Goal: Information Seeking & Learning: Learn about a topic

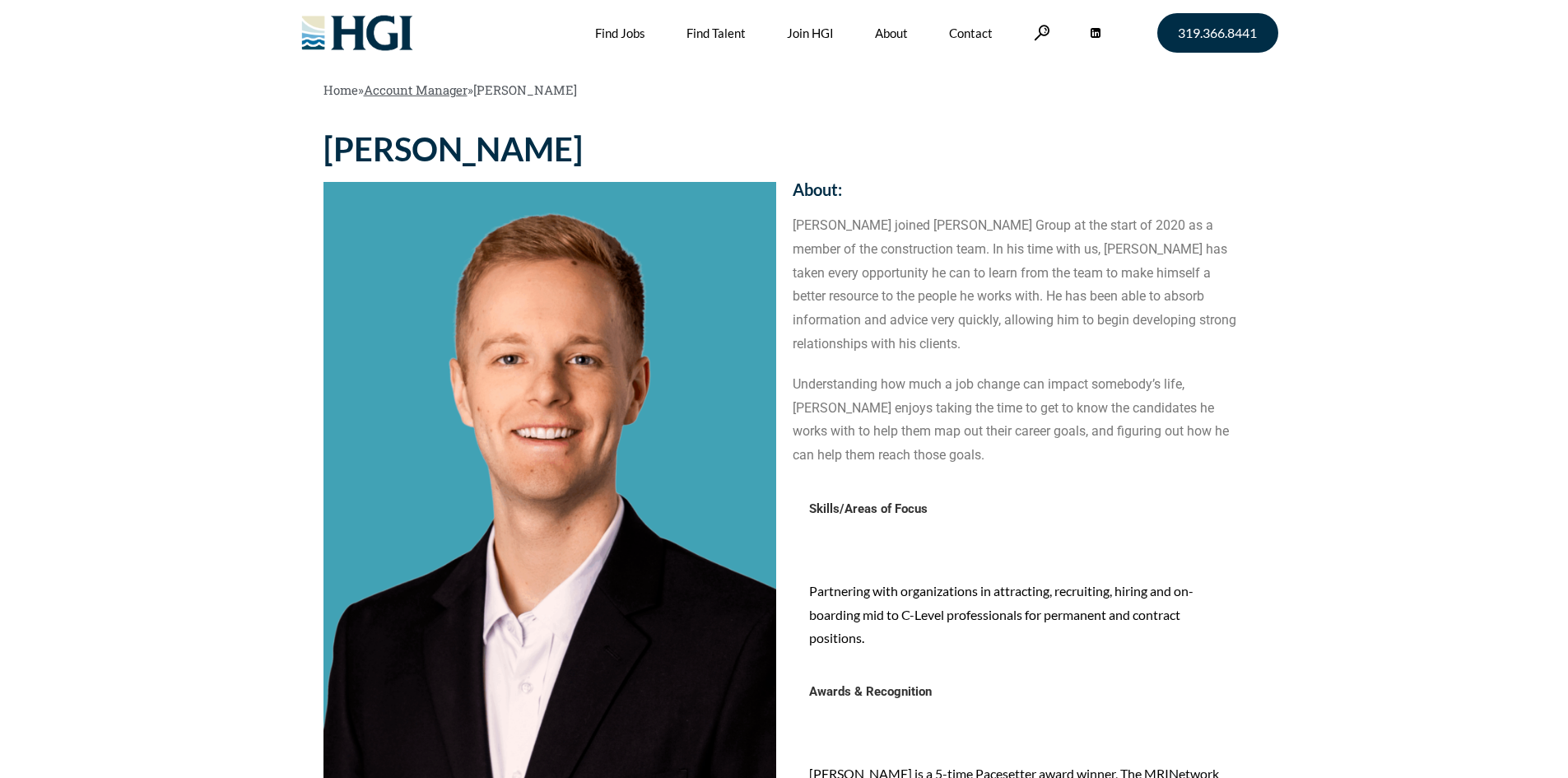
click at [421, 92] on link "Account Manager" at bounding box center [415, 89] width 103 height 16
click at [226, 114] on section "Home » Account Manager » JOSH SCHMITT" at bounding box center [784, 62] width 1568 height 125
click at [406, 44] on img at bounding box center [357, 33] width 133 height 66
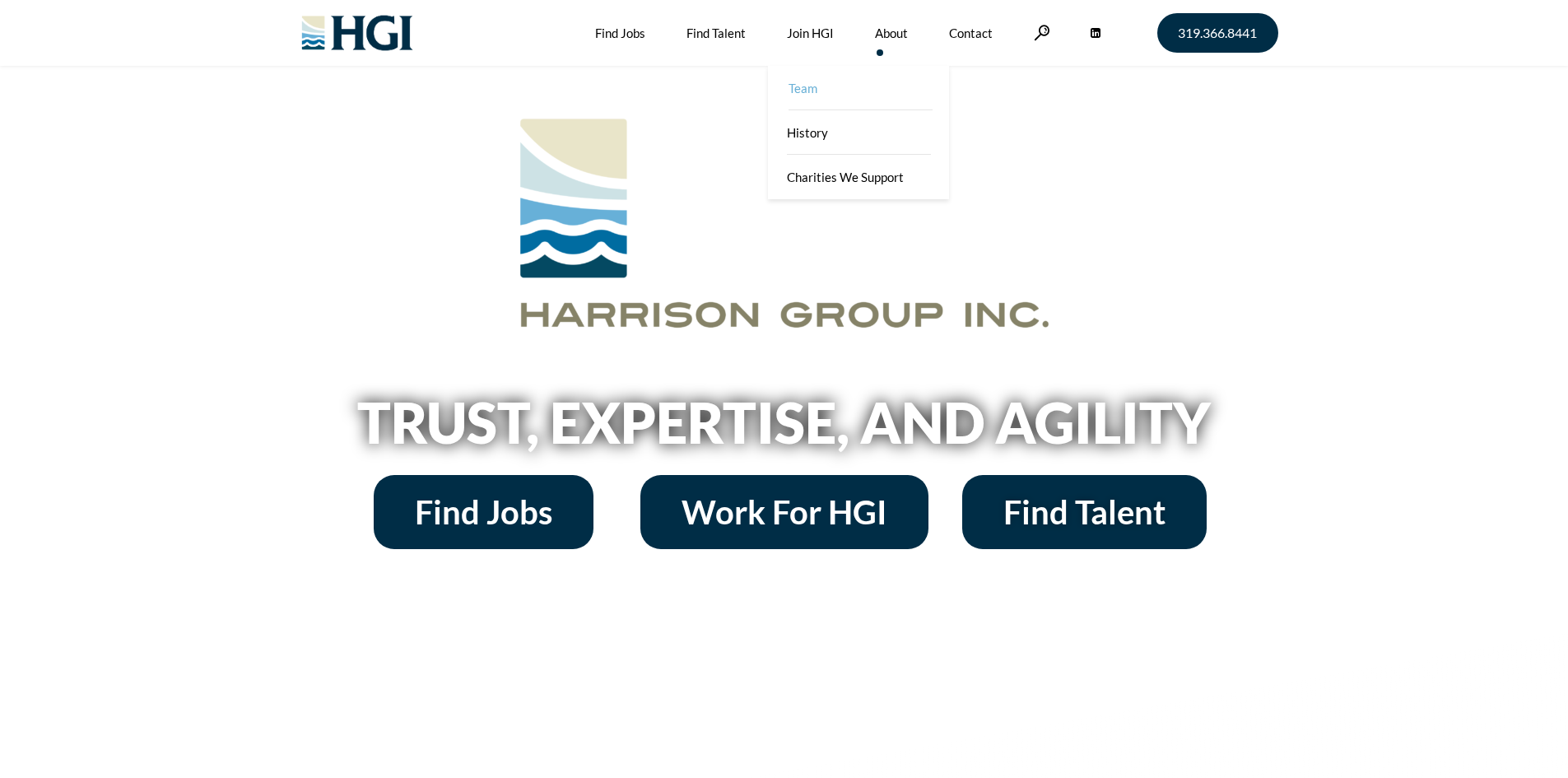
click at [848, 96] on link "Team" at bounding box center [860, 88] width 181 height 44
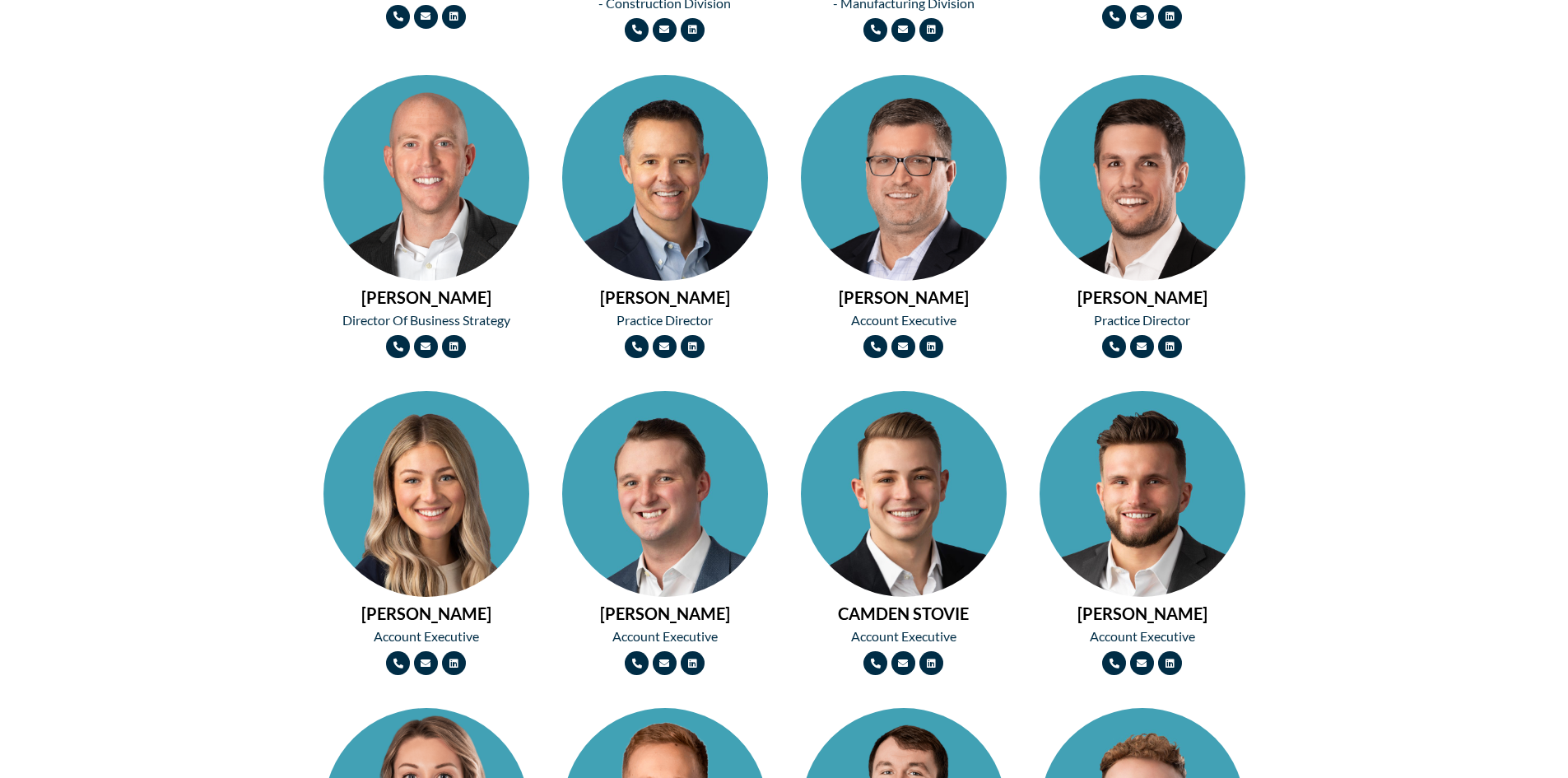
scroll to position [823, 0]
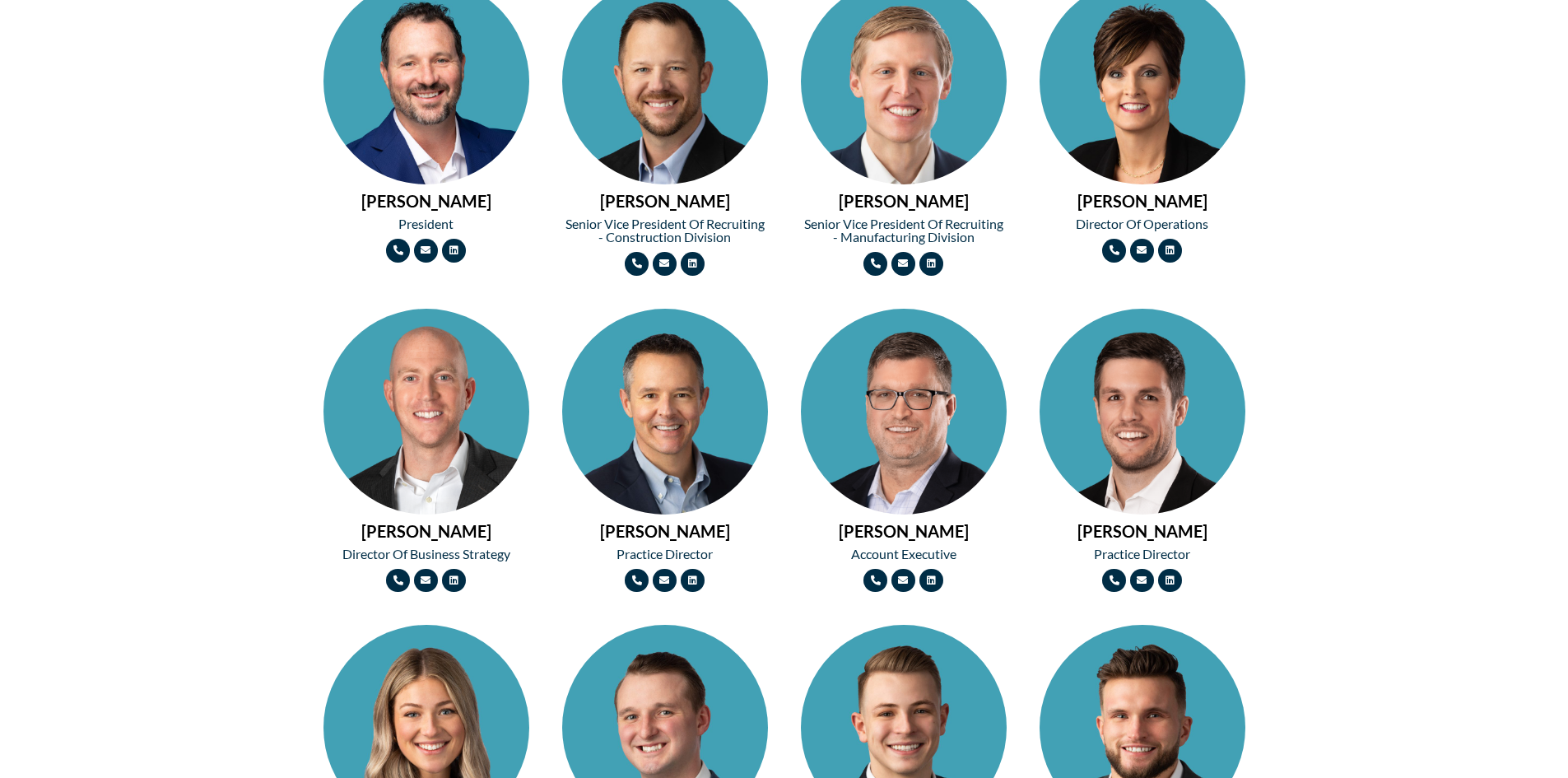
click at [1169, 161] on img at bounding box center [1143, 133] width 206 height 308
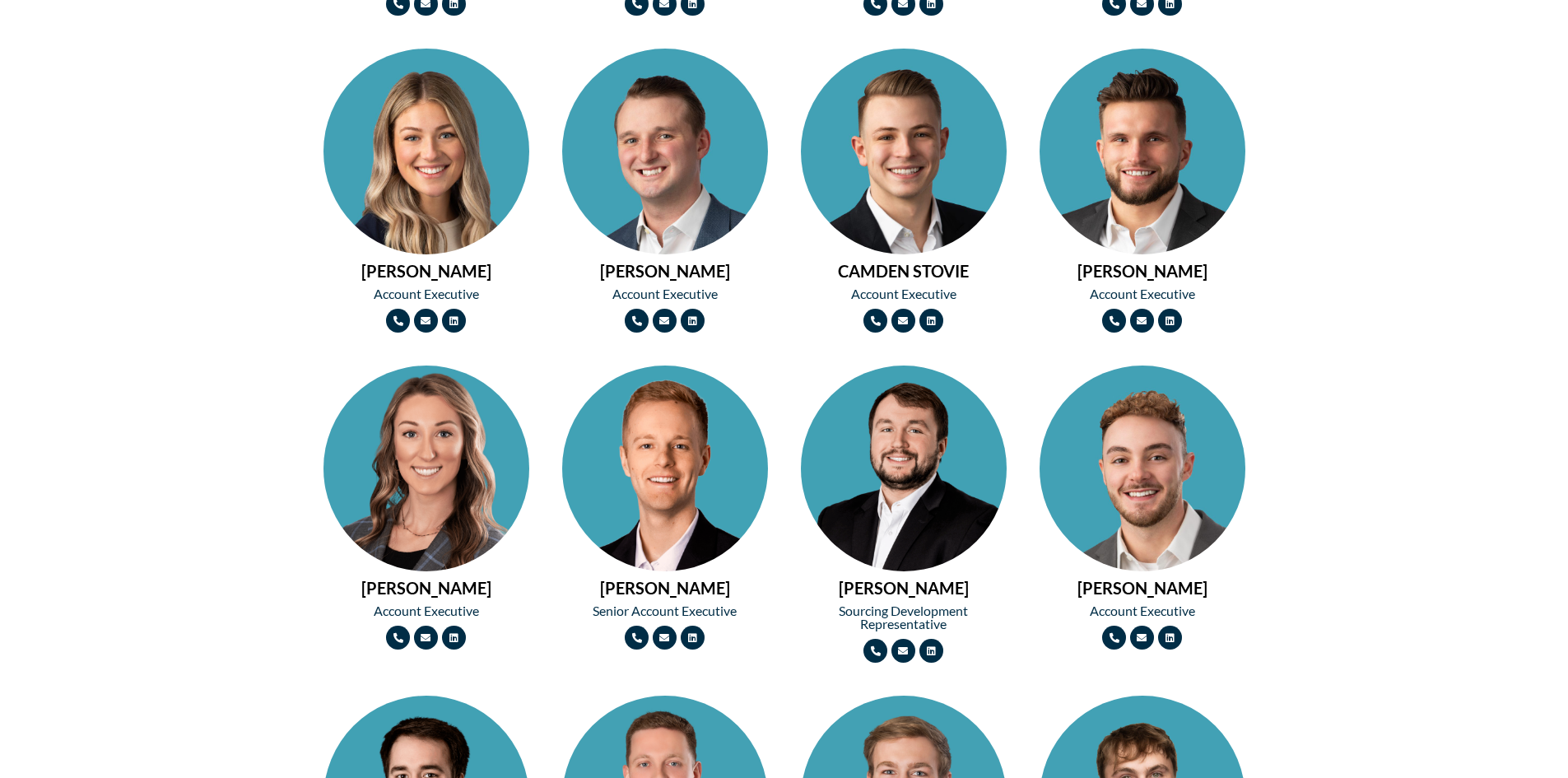
scroll to position [1481, 0]
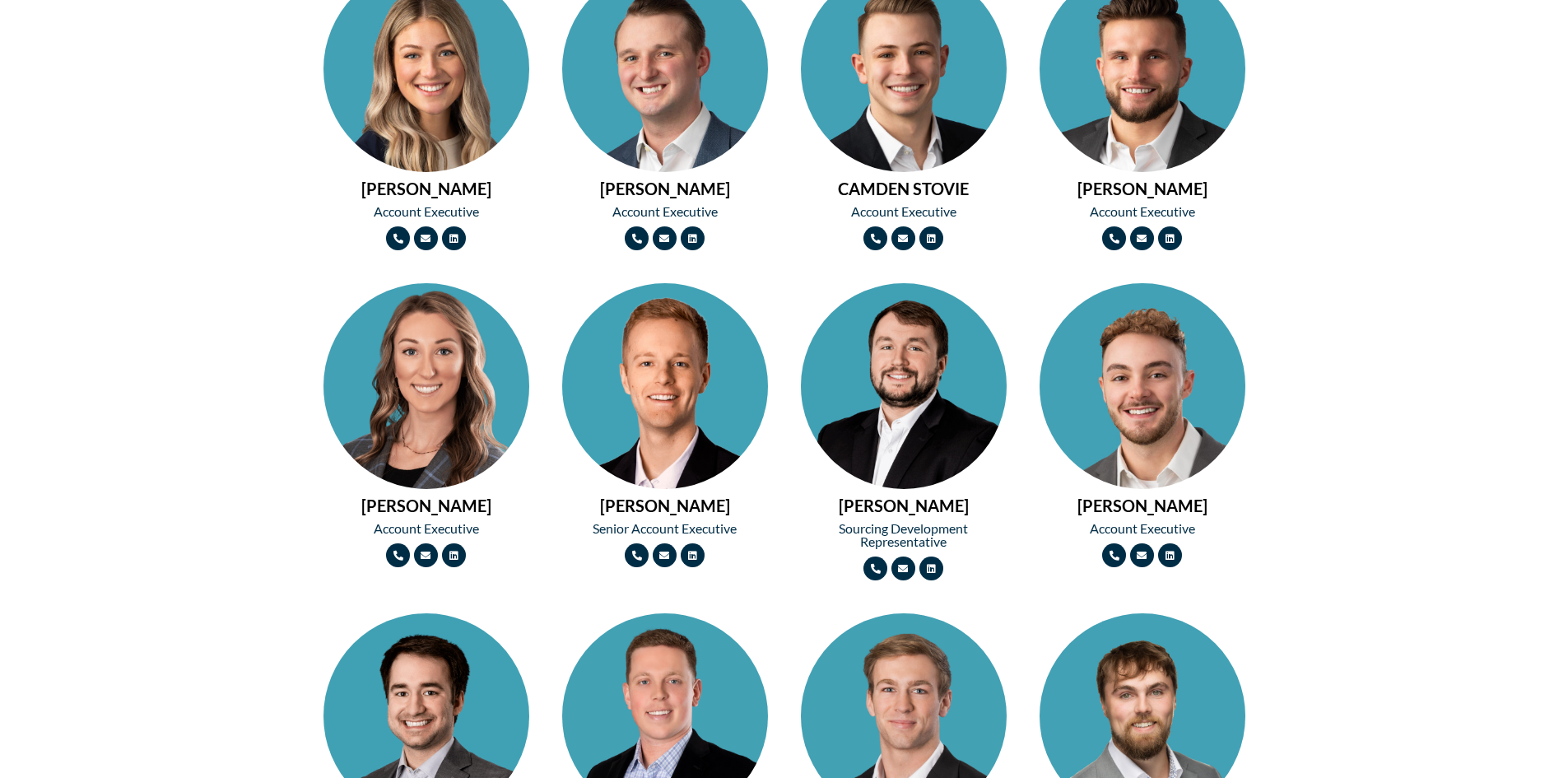
click at [888, 127] on img at bounding box center [904, 120] width 206 height 308
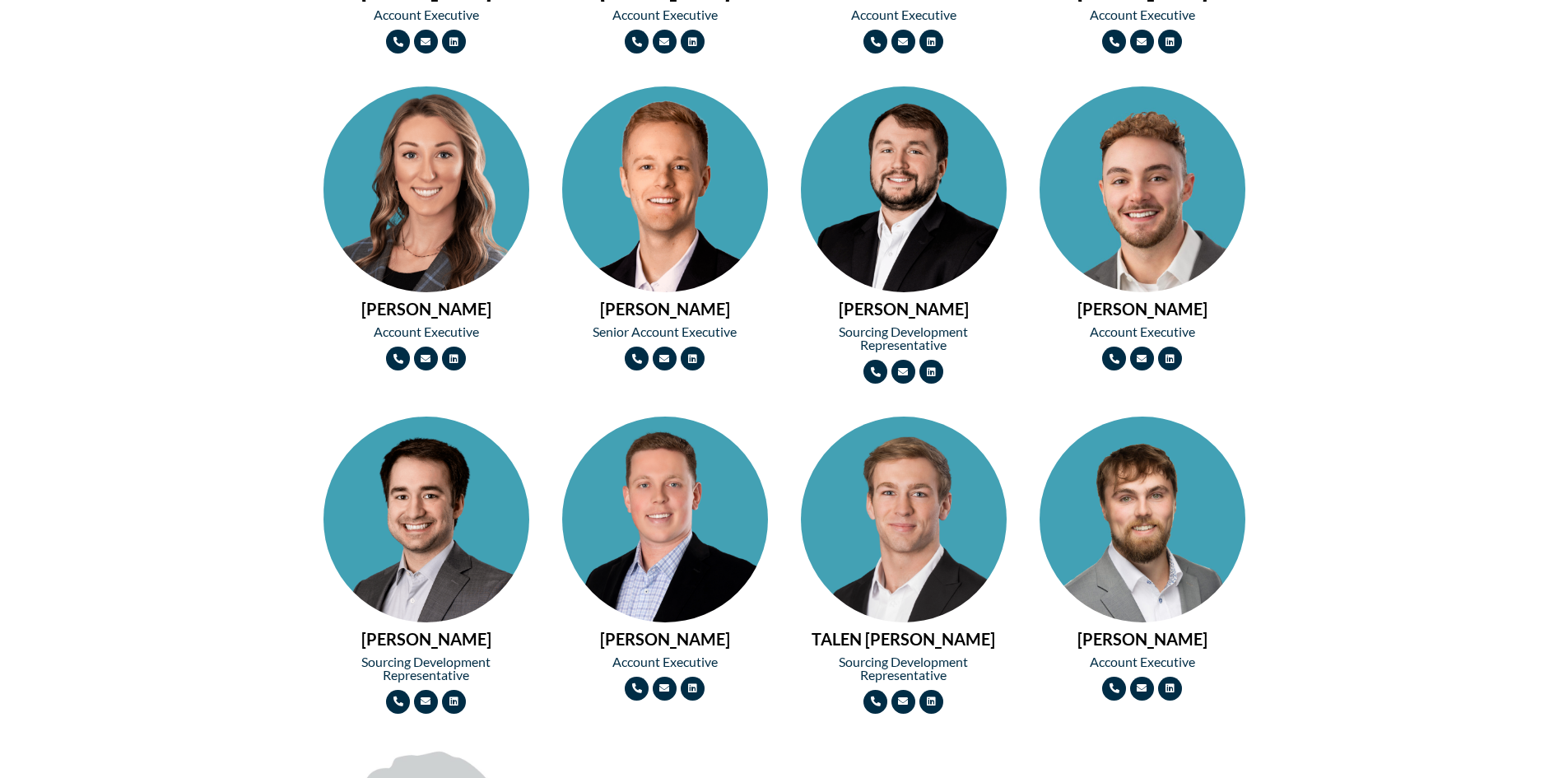
scroll to position [1729, 0]
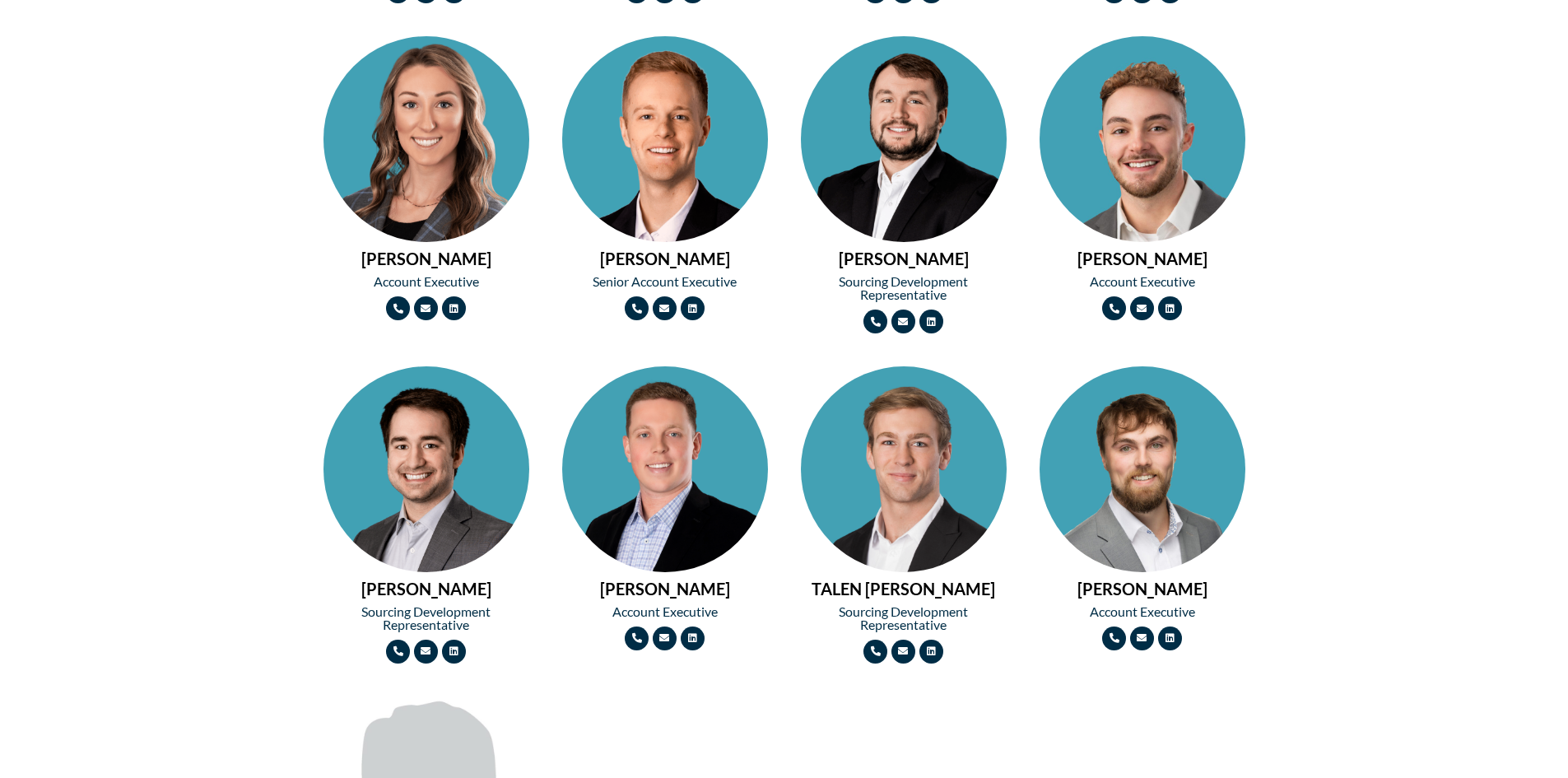
click at [647, 207] on img at bounding box center [664, 191] width 206 height 308
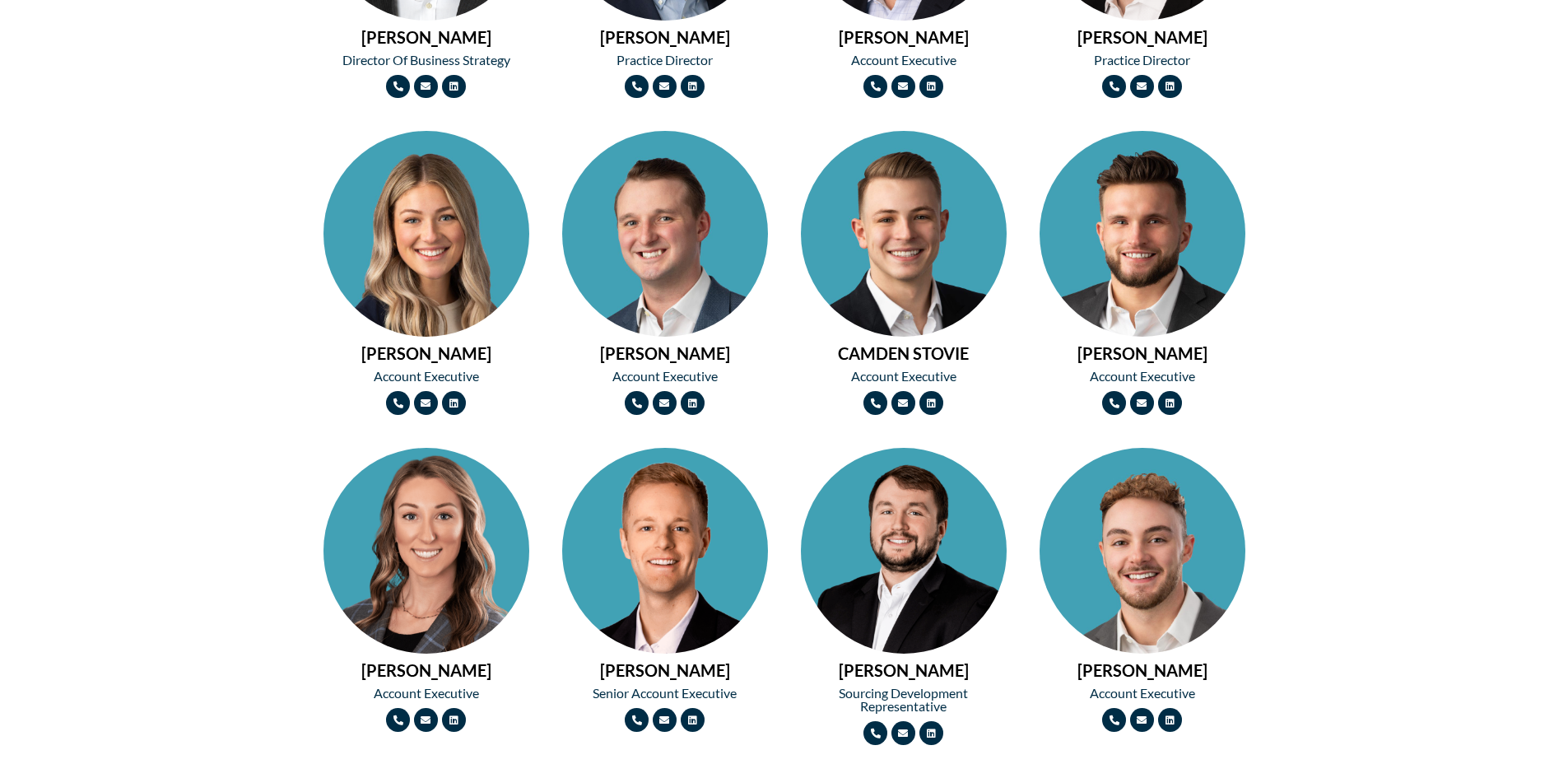
scroll to position [1399, 0]
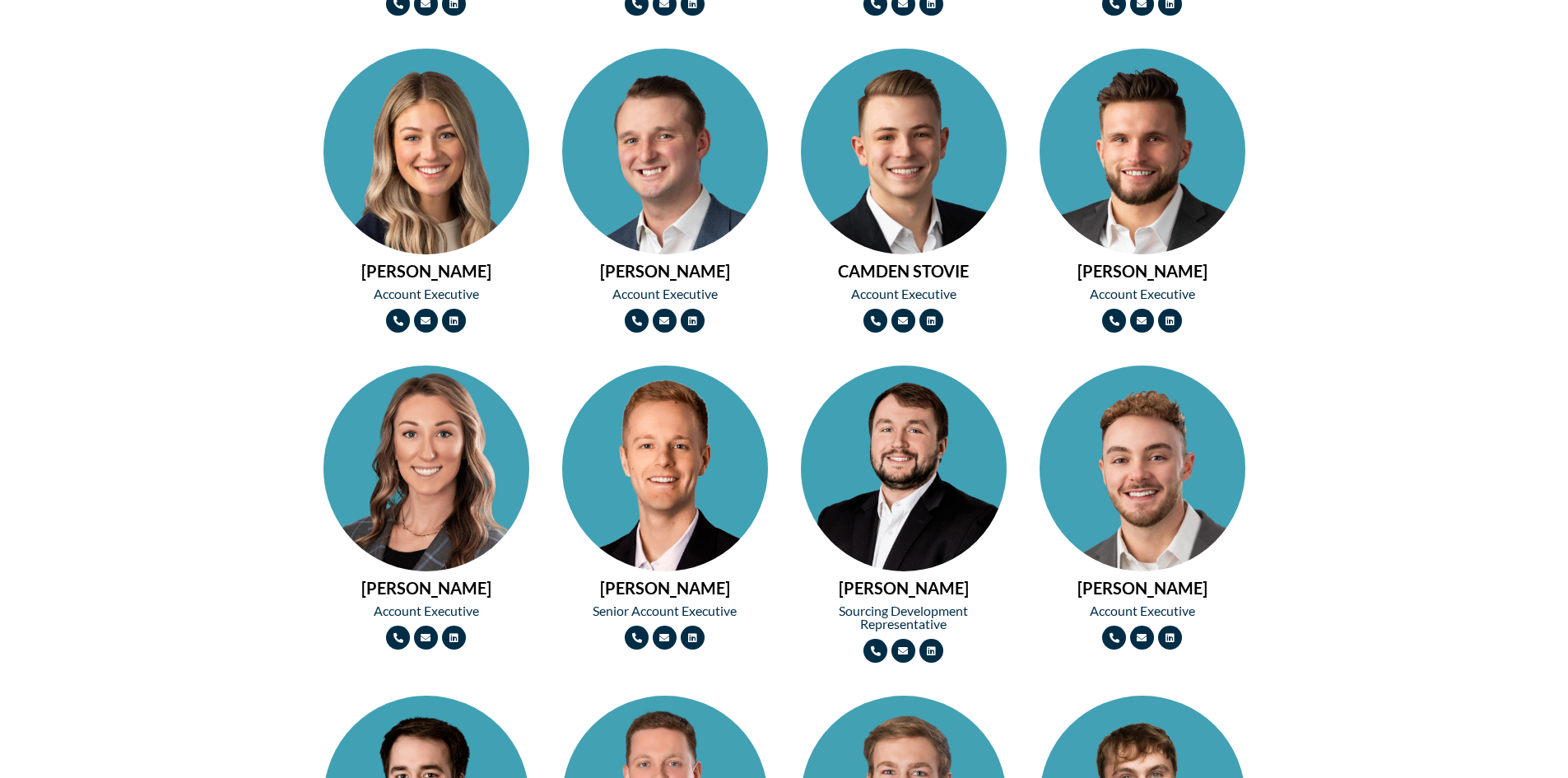
click at [1152, 153] on img at bounding box center [1143, 203] width 206 height 308
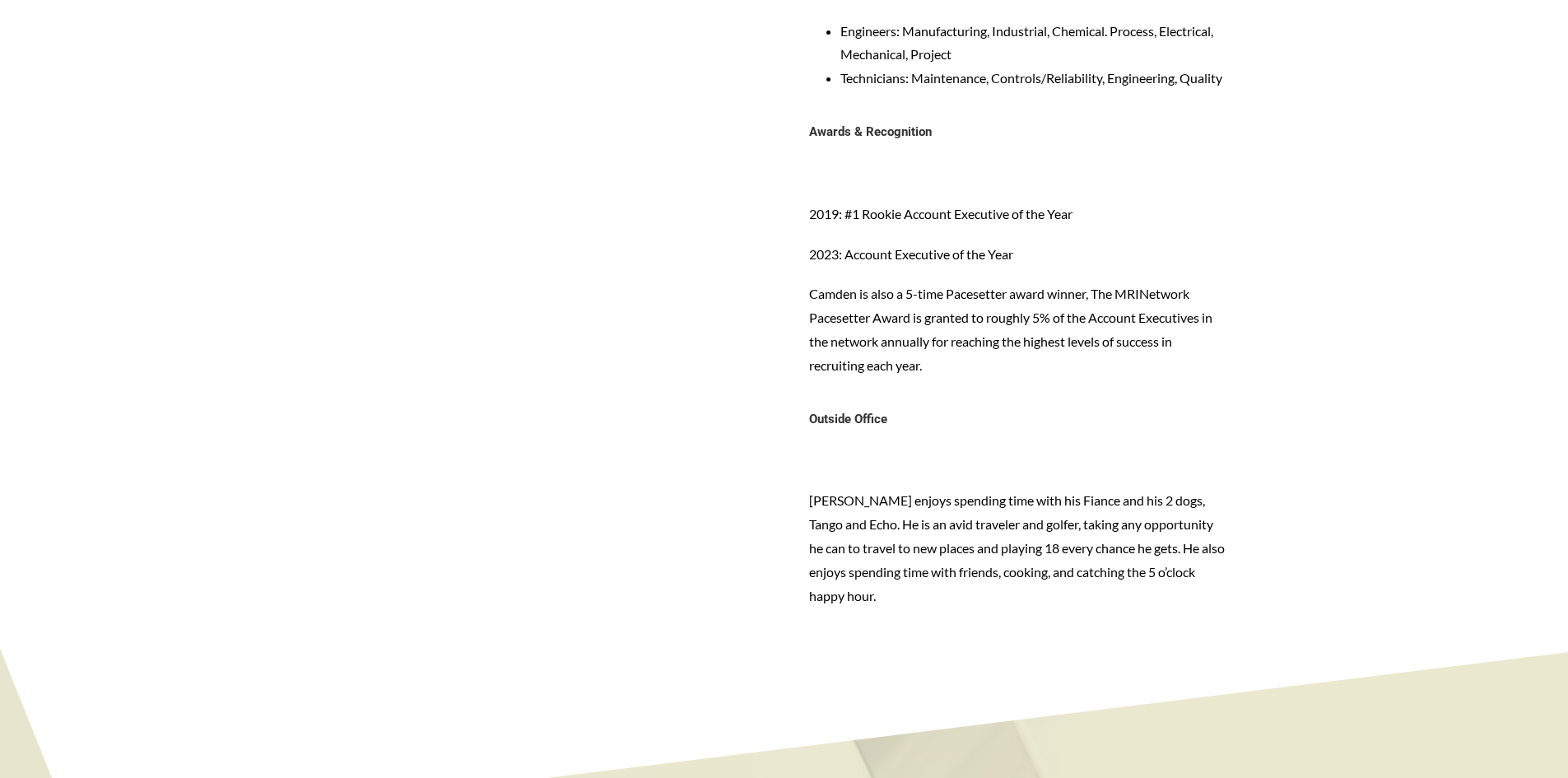
scroll to position [1564, 0]
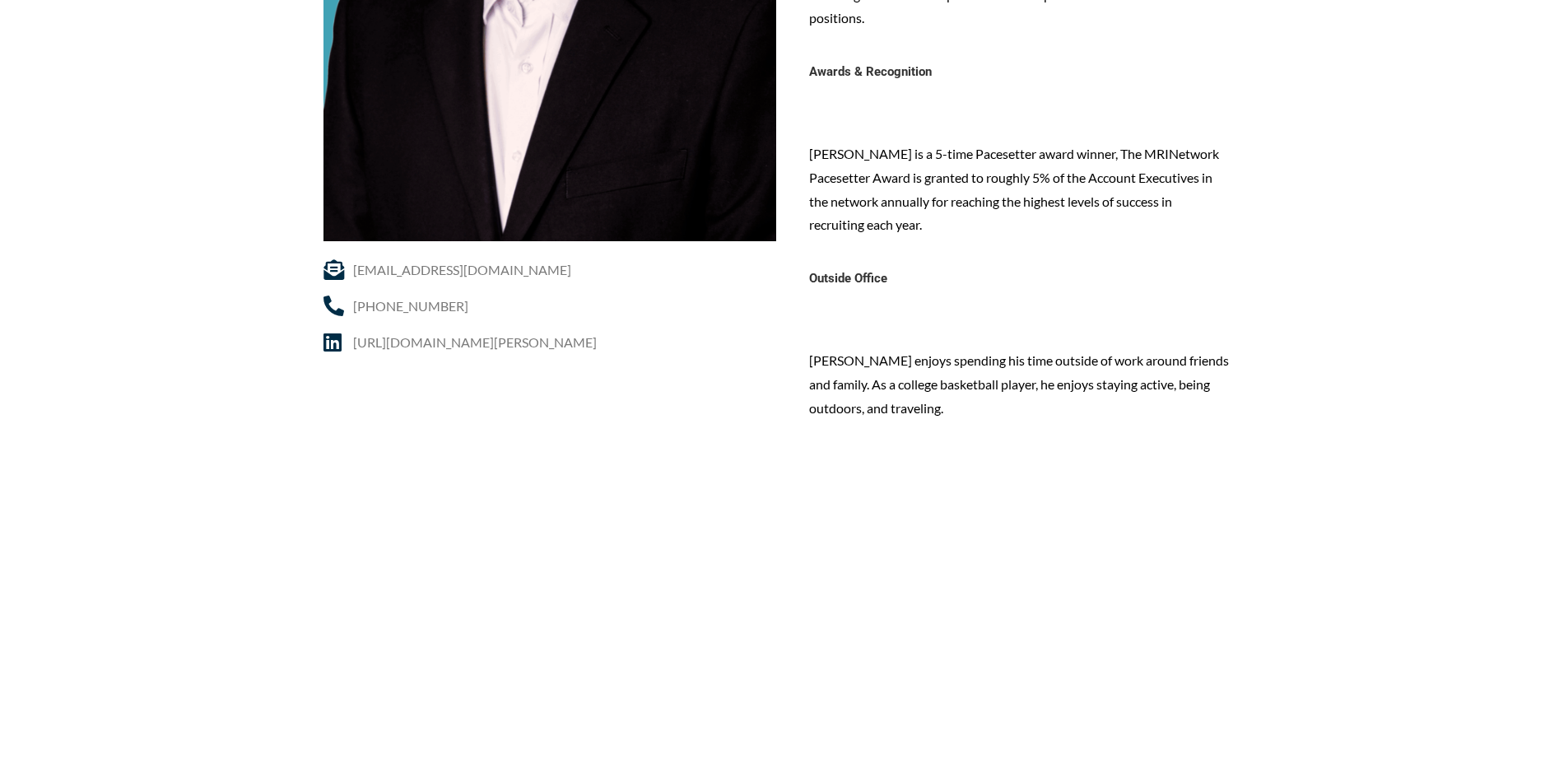
scroll to position [659, 0]
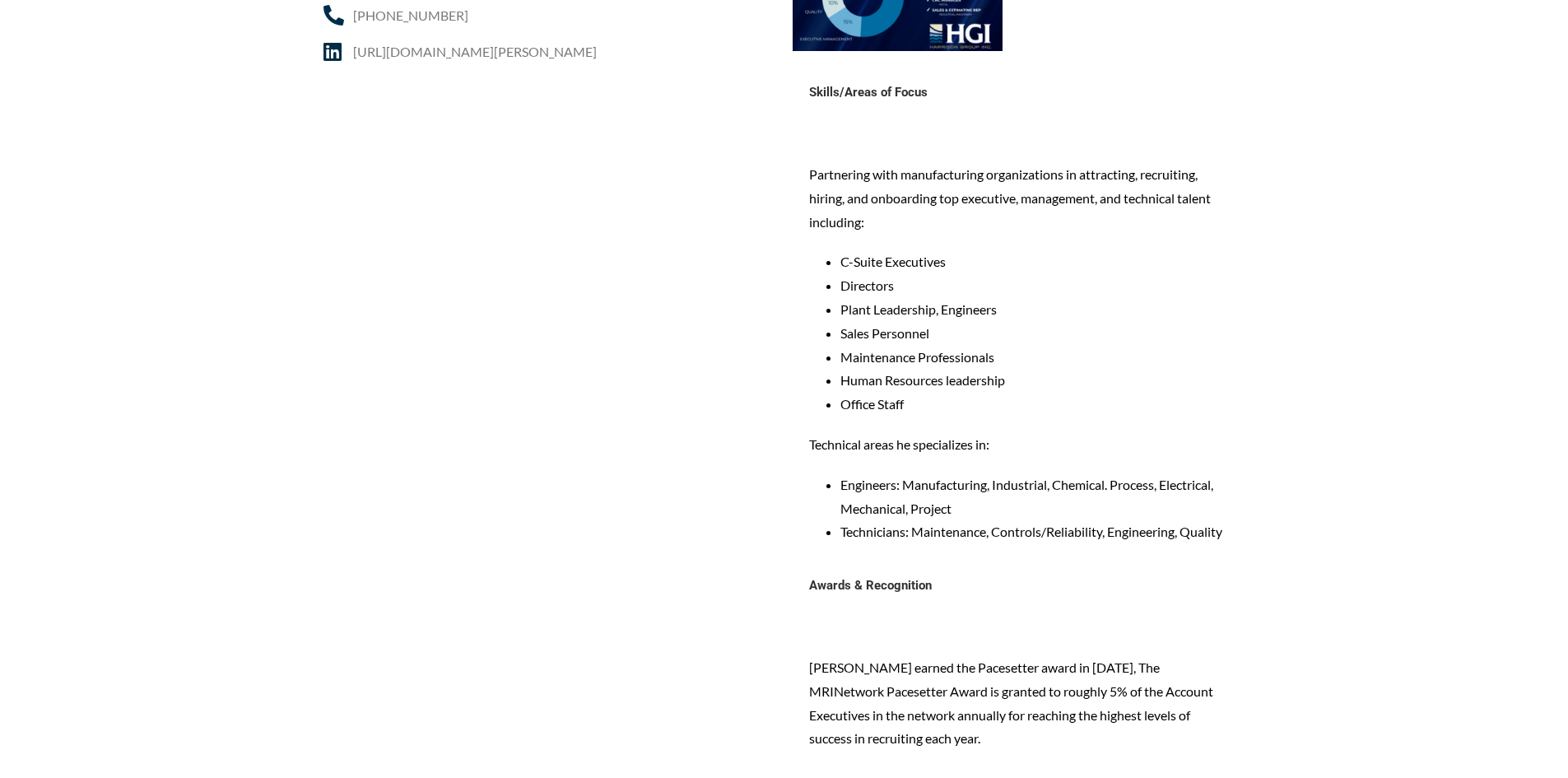
scroll to position [1235, 0]
